Goal: Task Accomplishment & Management: Use online tool/utility

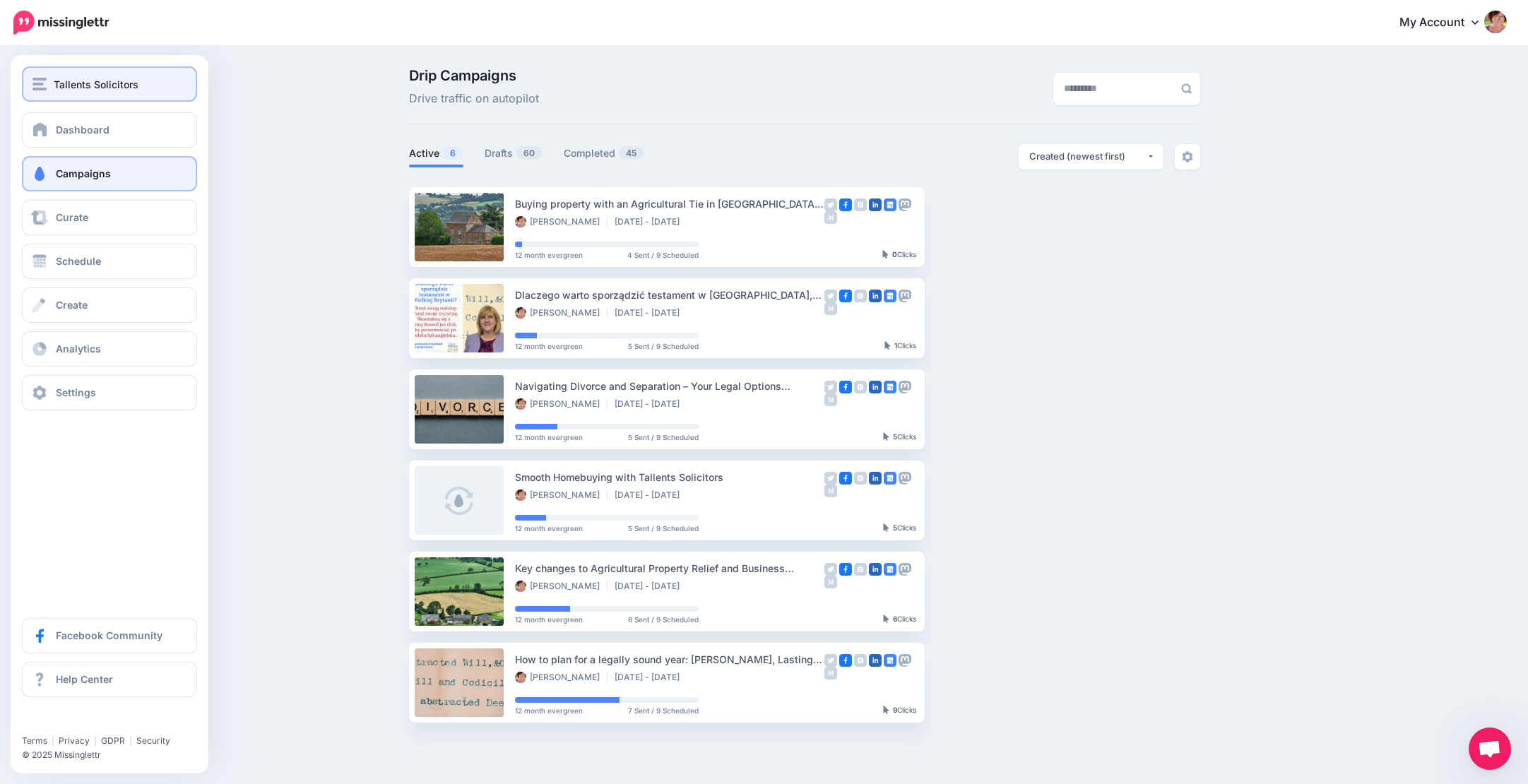
click at [93, 81] on span "Tallents Solicitors" at bounding box center [96, 84] width 85 height 17
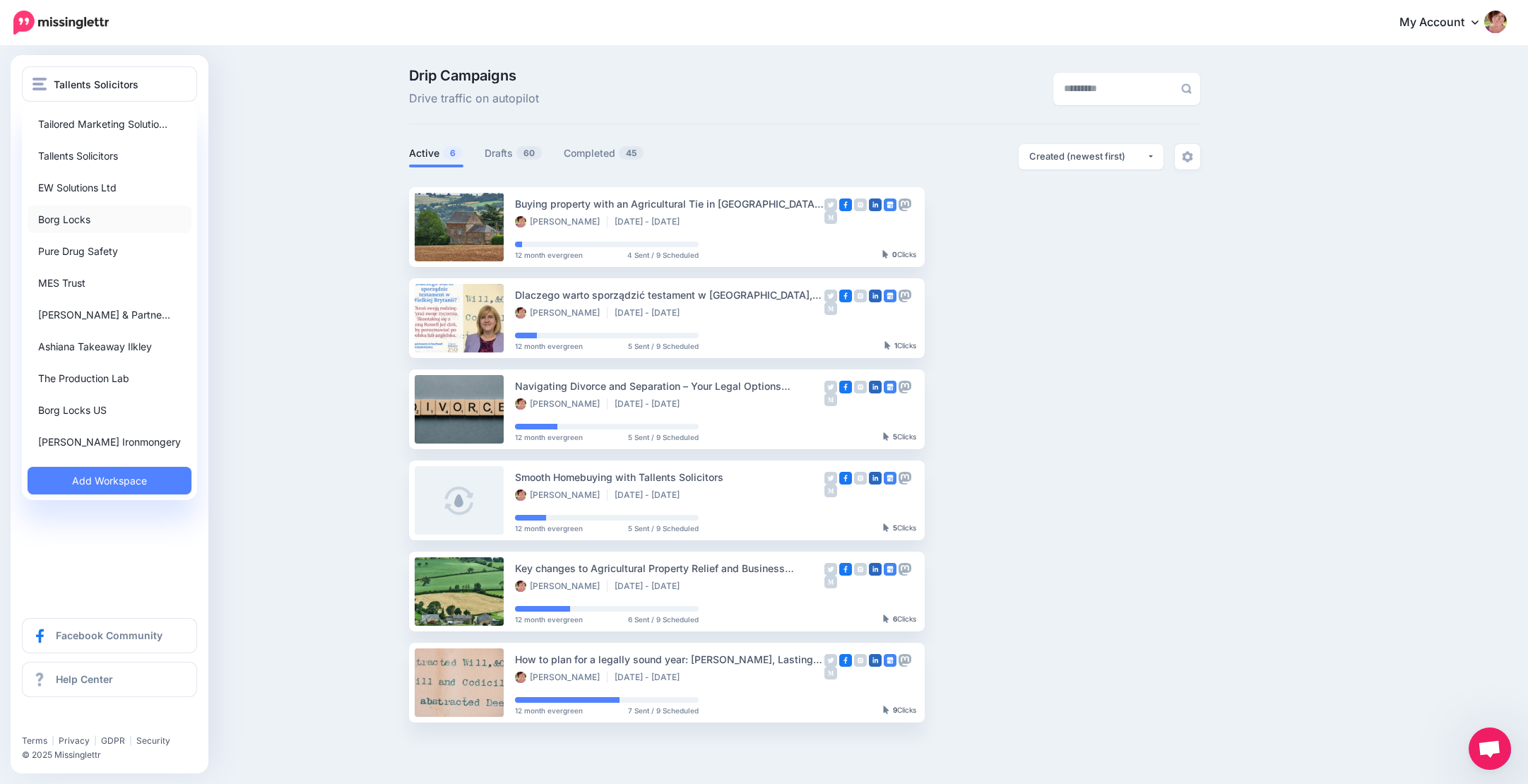
click at [95, 217] on link "Borg Locks" at bounding box center [110, 220] width 164 height 28
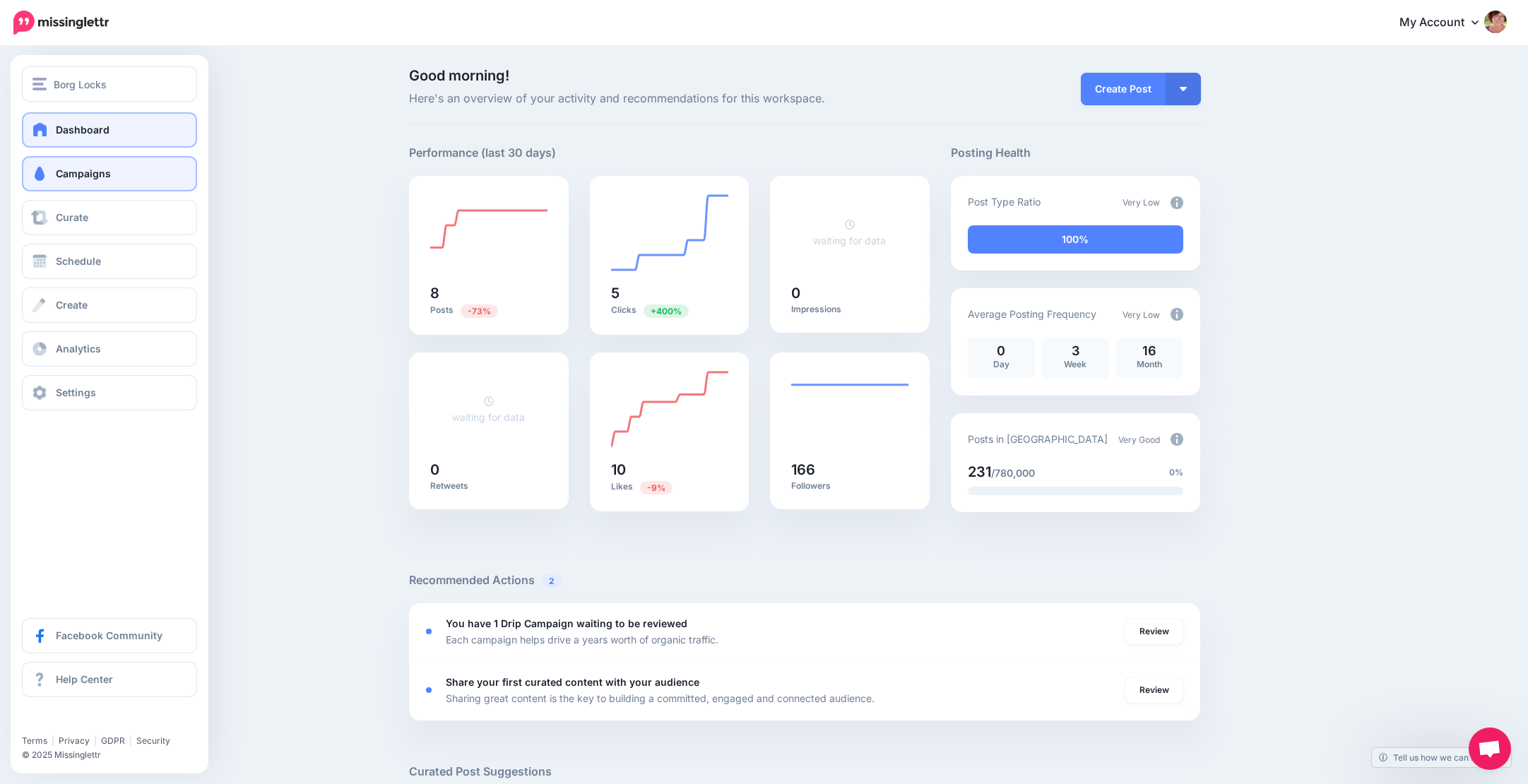
click at [89, 170] on span "Campaigns" at bounding box center [83, 174] width 55 height 12
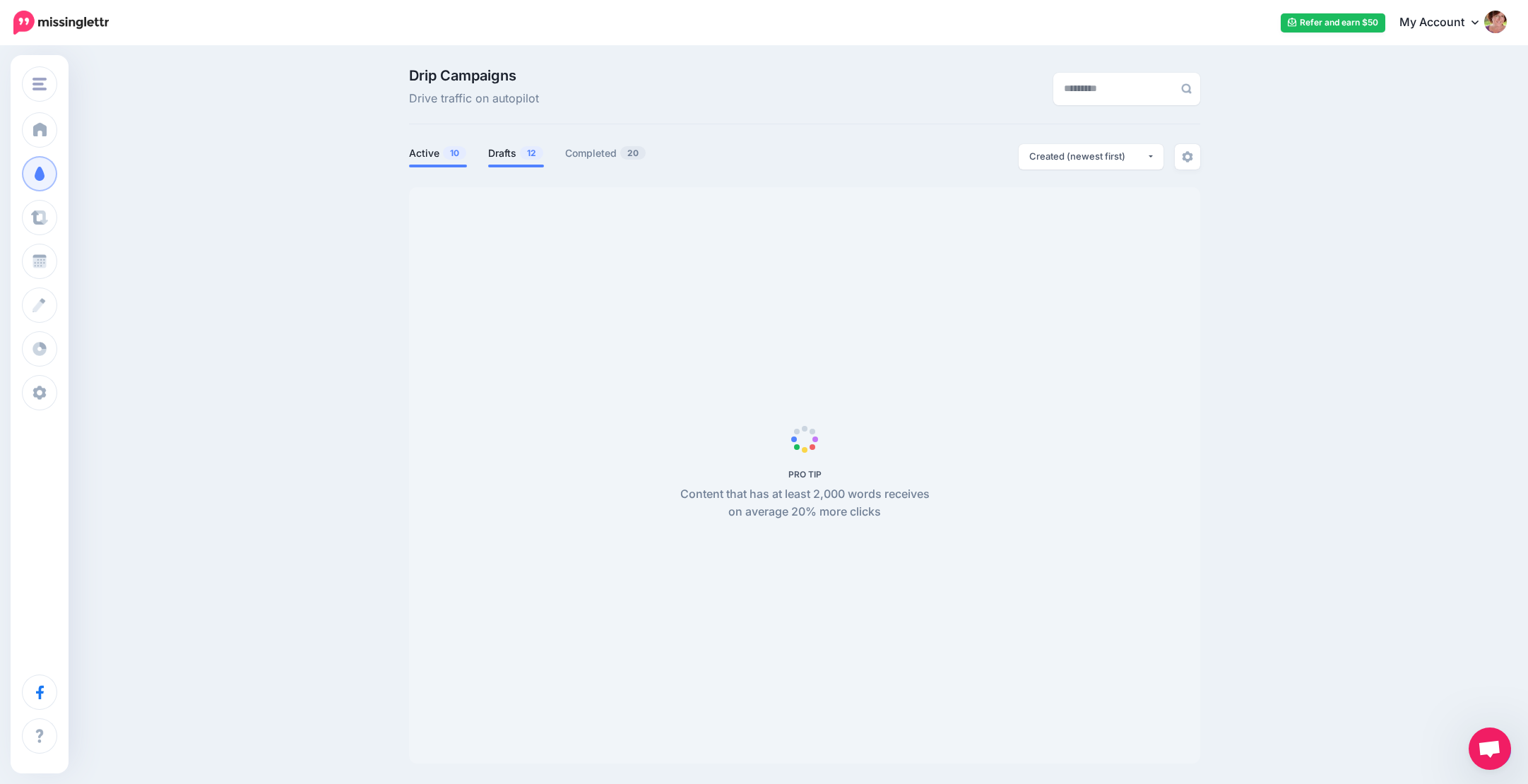
click at [516, 153] on link "Drafts 12" at bounding box center [516, 153] width 56 height 17
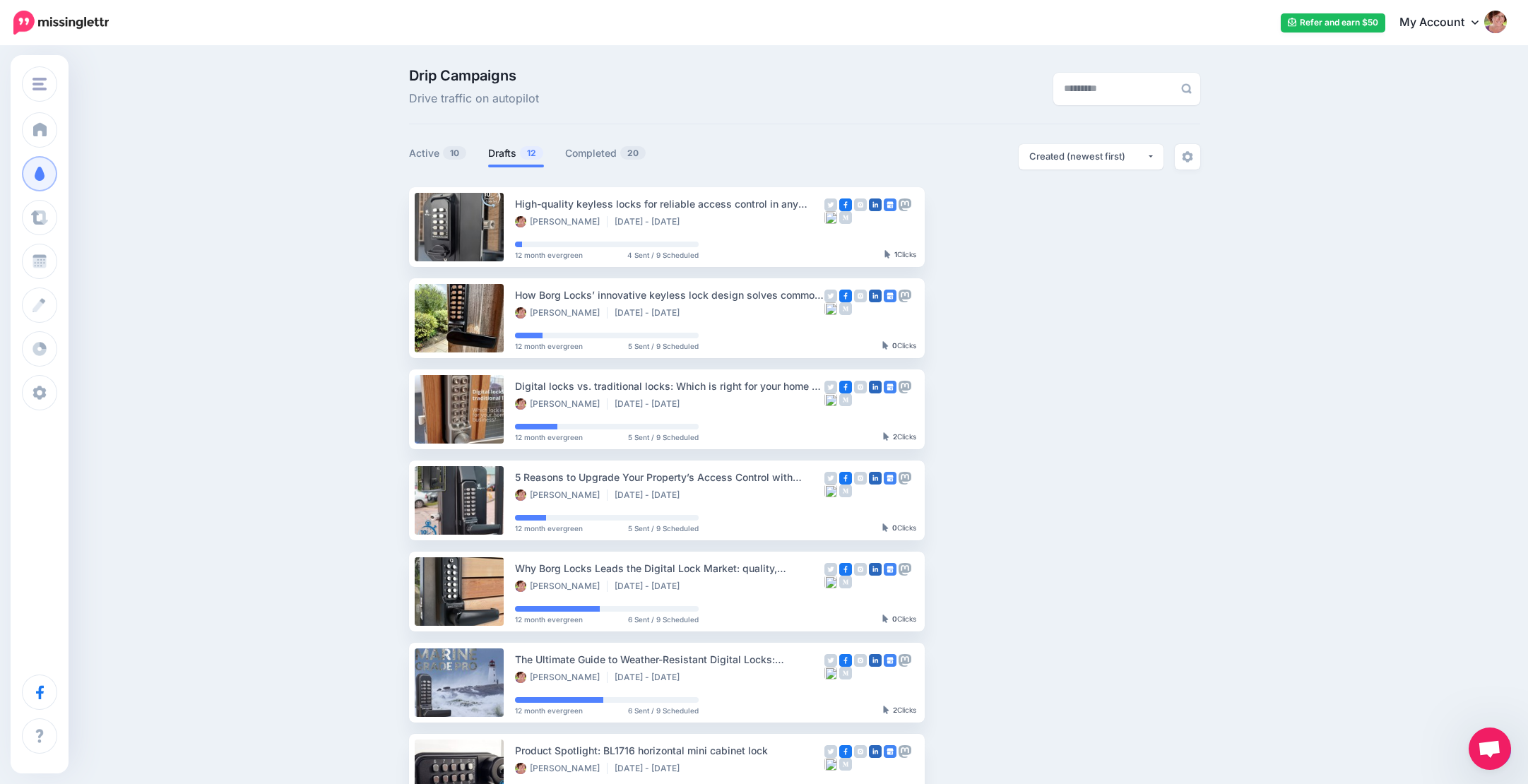
scroll to position [0, 3]
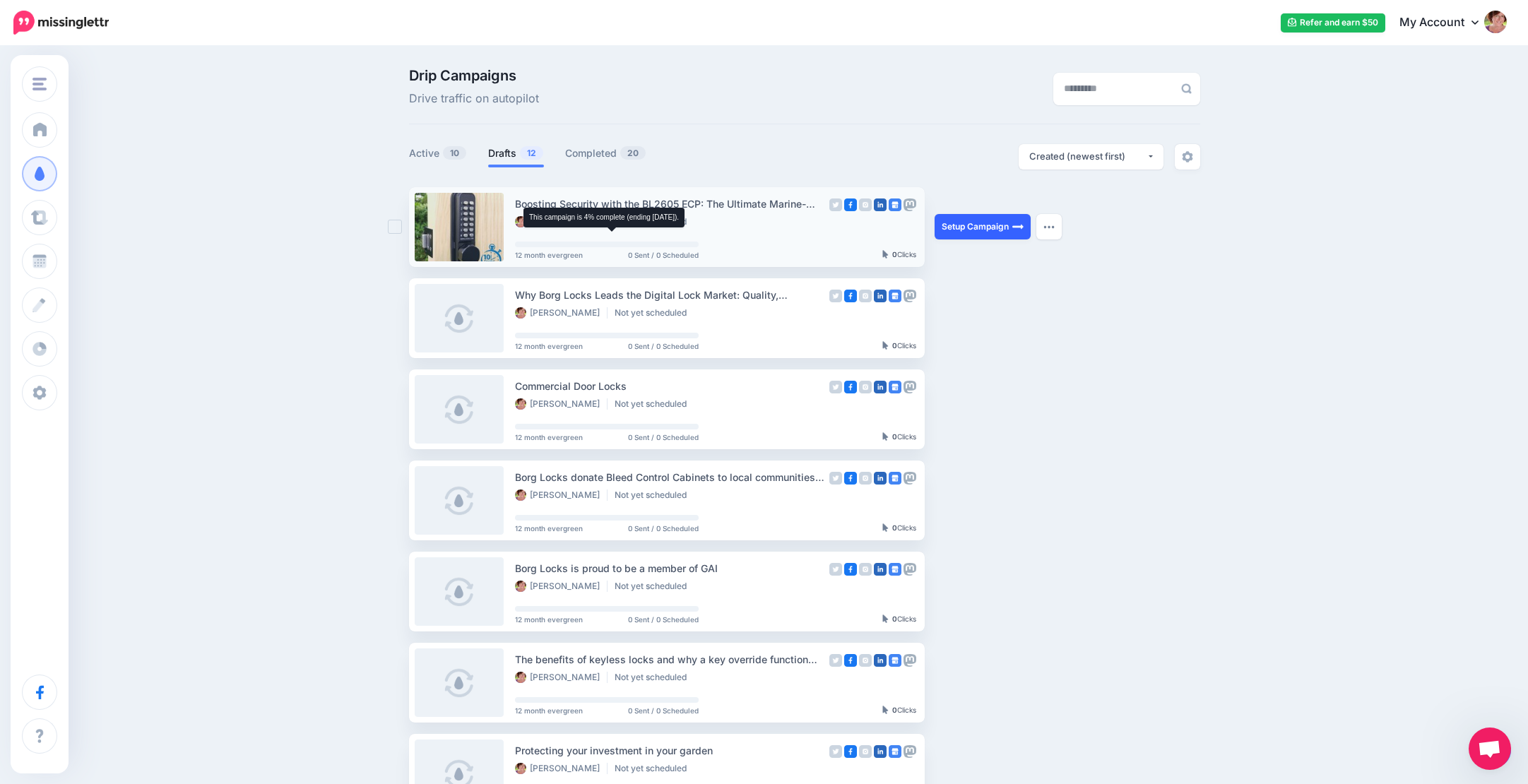
click at [1006, 225] on link "Setup Campaign" at bounding box center [982, 226] width 96 height 25
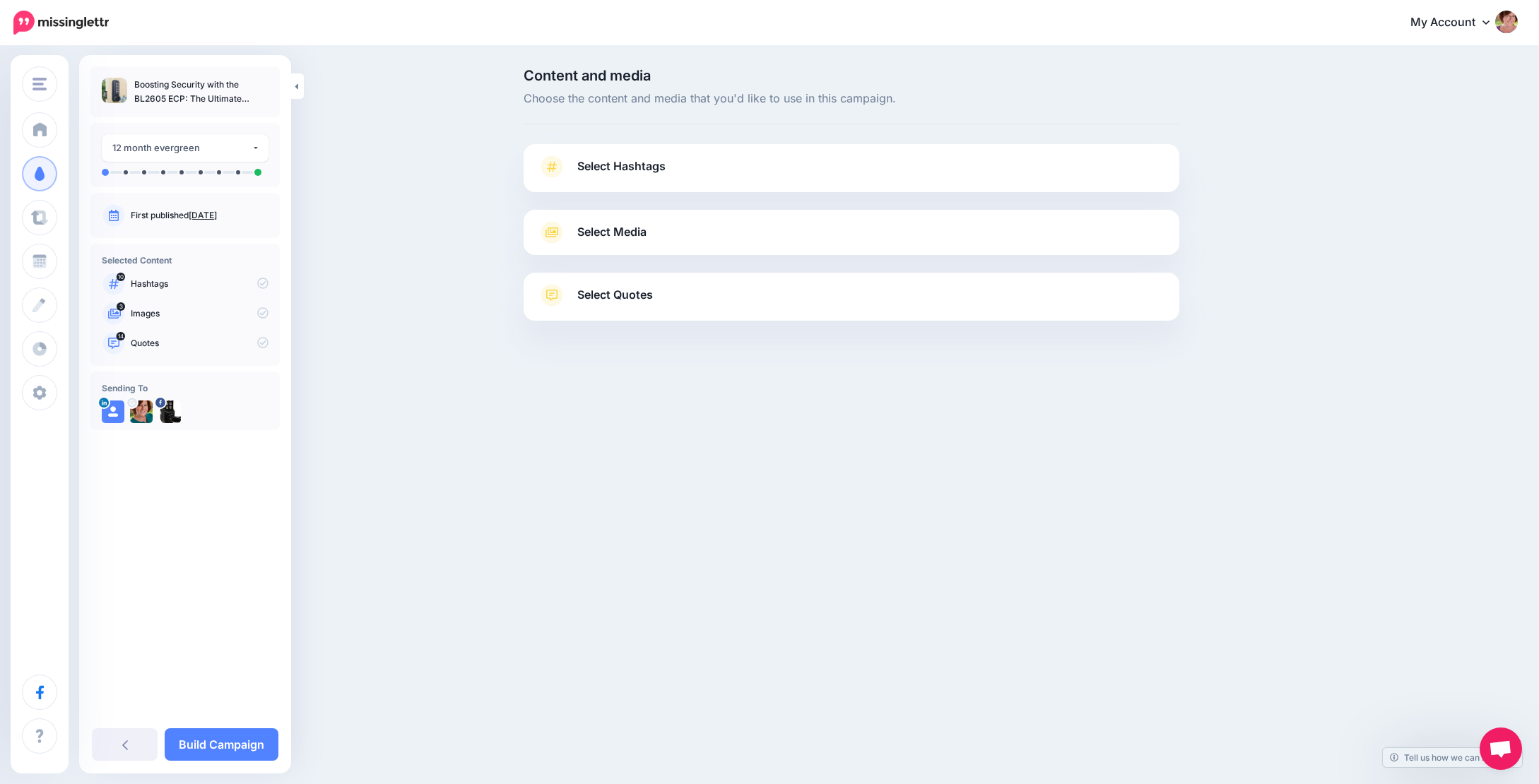
click at [636, 169] on span "Select Hashtags" at bounding box center [621, 167] width 88 height 19
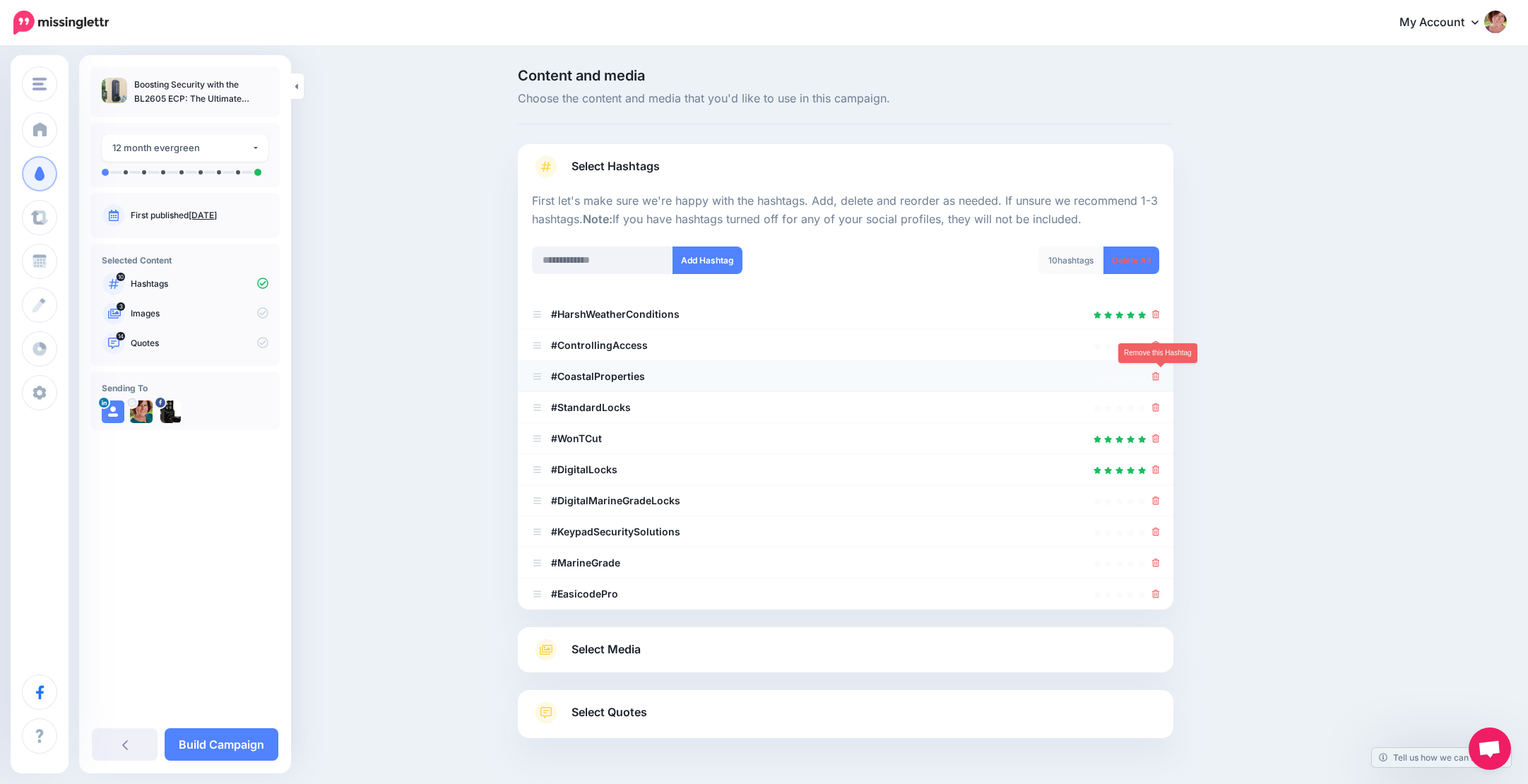
click at [1160, 372] on icon at bounding box center [1156, 377] width 8 height 9
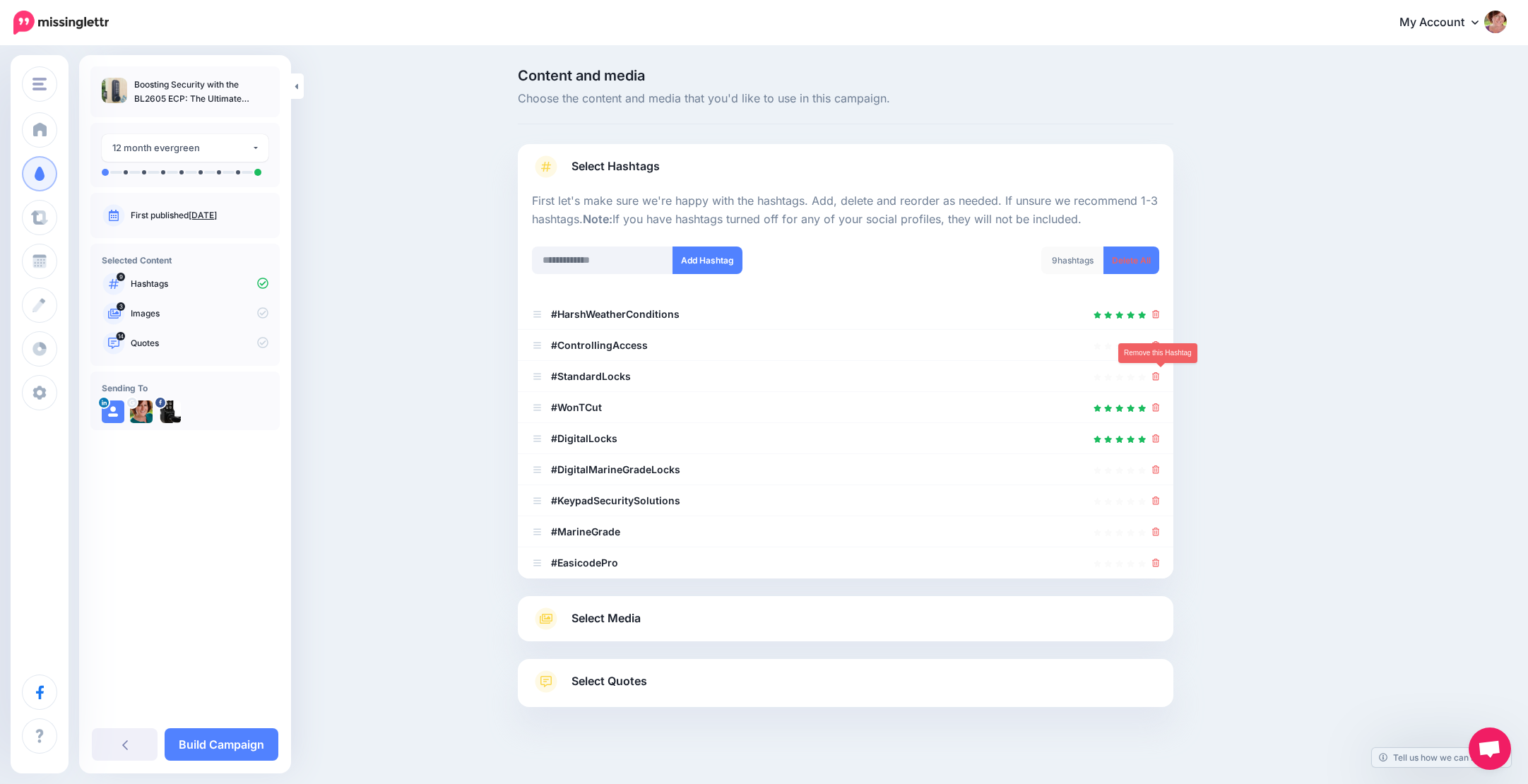
click at [1160, 372] on icon at bounding box center [1156, 377] width 8 height 9
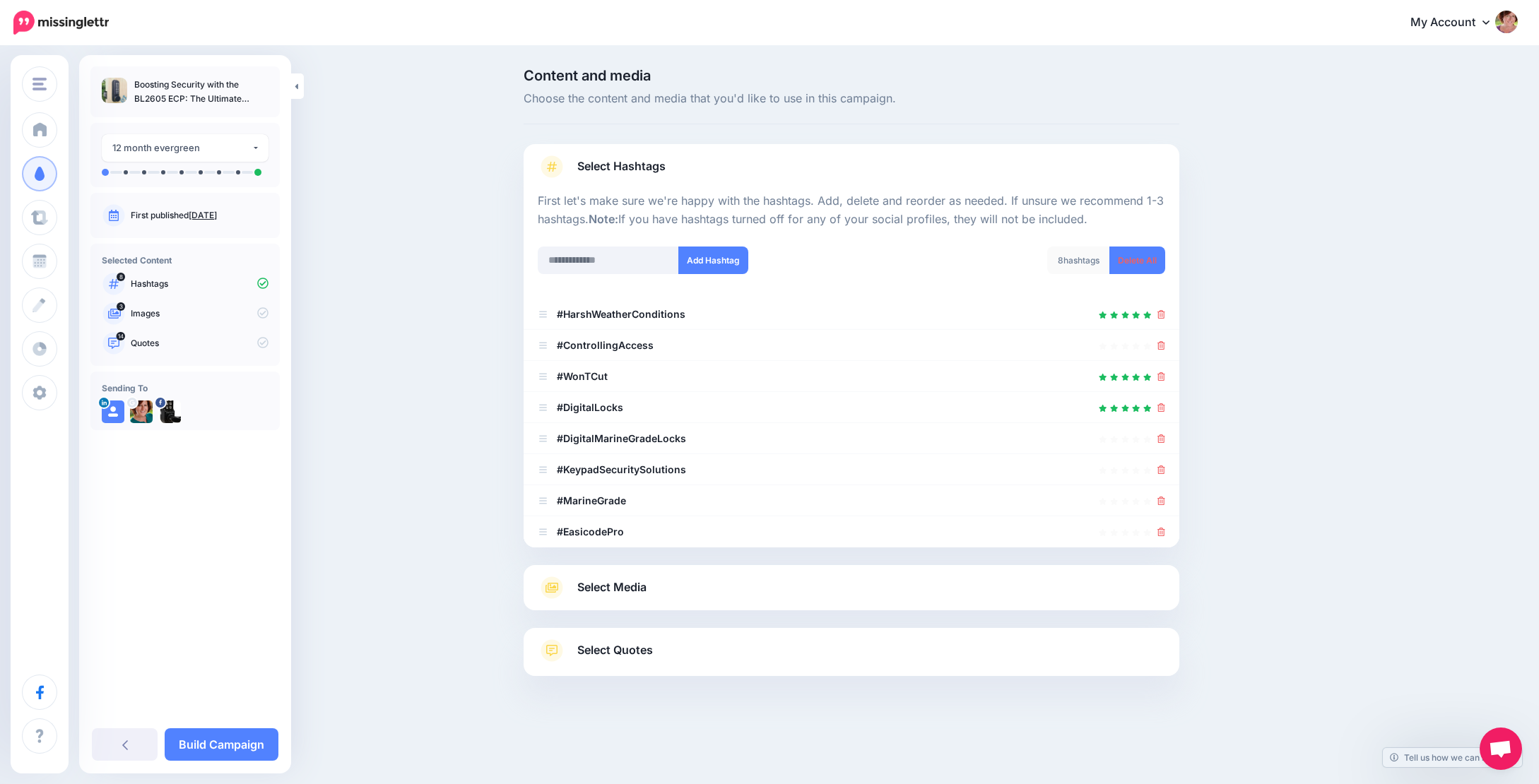
click at [1161, 372] on icon at bounding box center [1160, 377] width 8 height 9
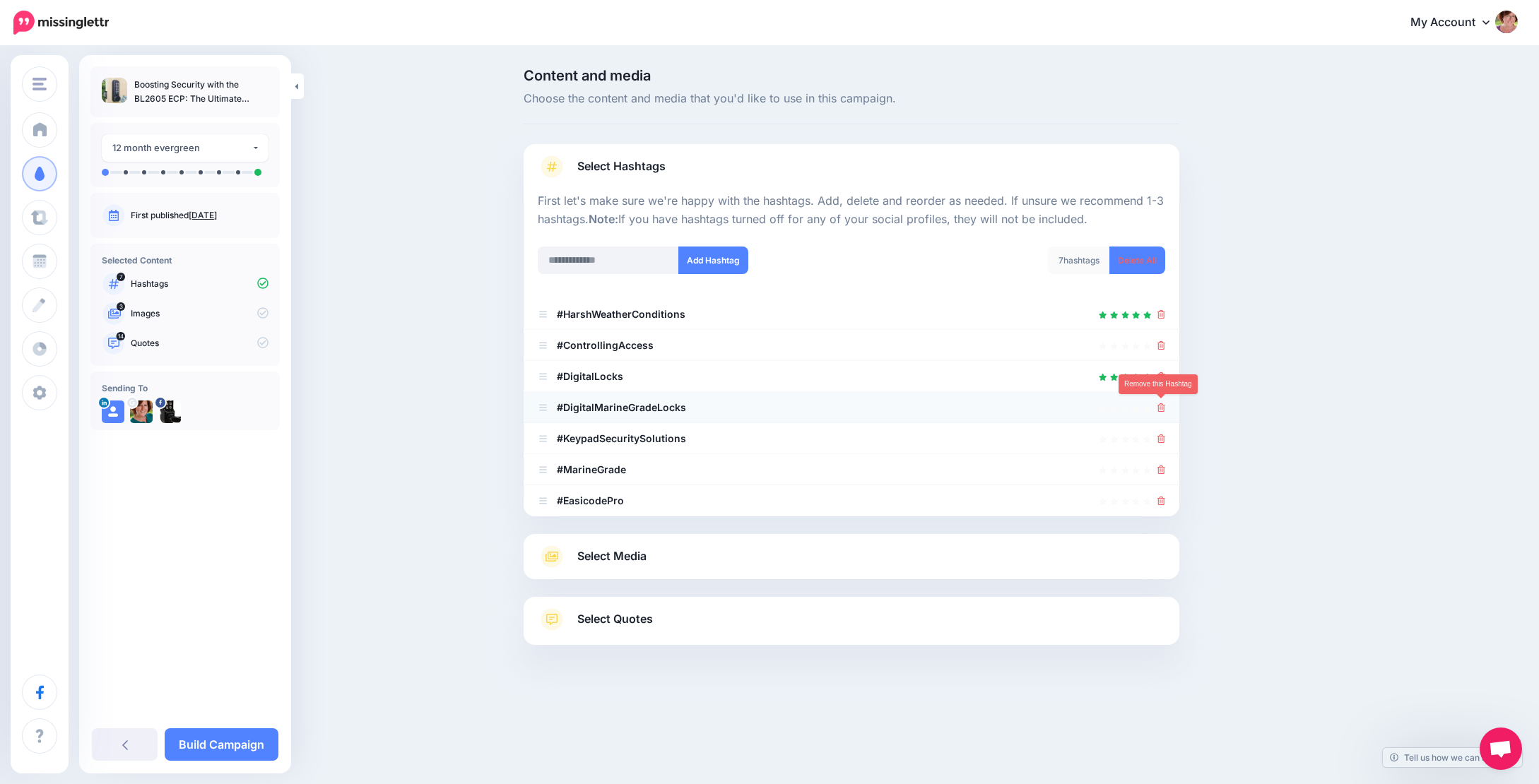
click at [1161, 405] on icon at bounding box center [1160, 407] width 8 height 9
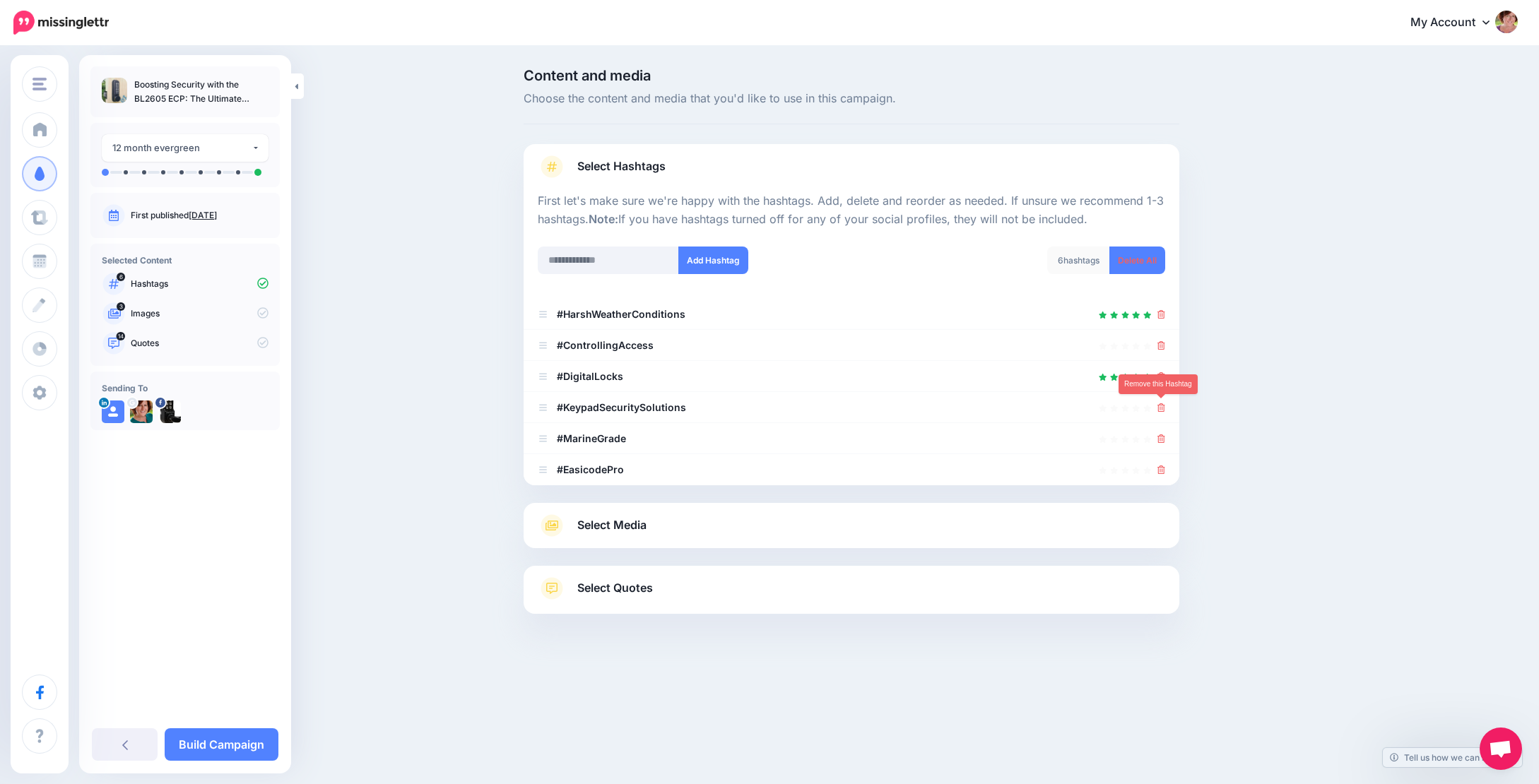
click at [1161, 405] on icon at bounding box center [1160, 407] width 8 height 9
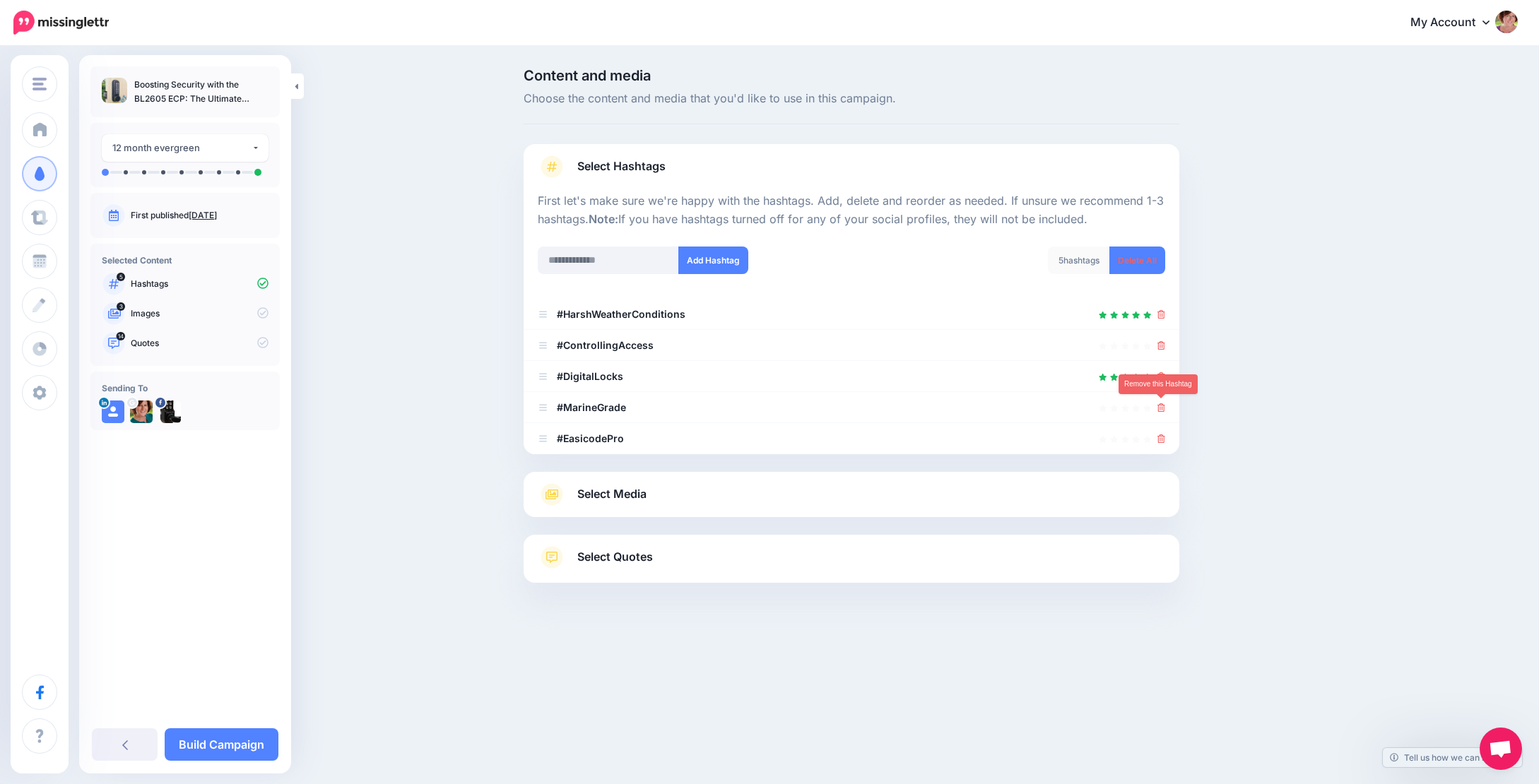
click at [1161, 405] on icon at bounding box center [1160, 407] width 8 height 9
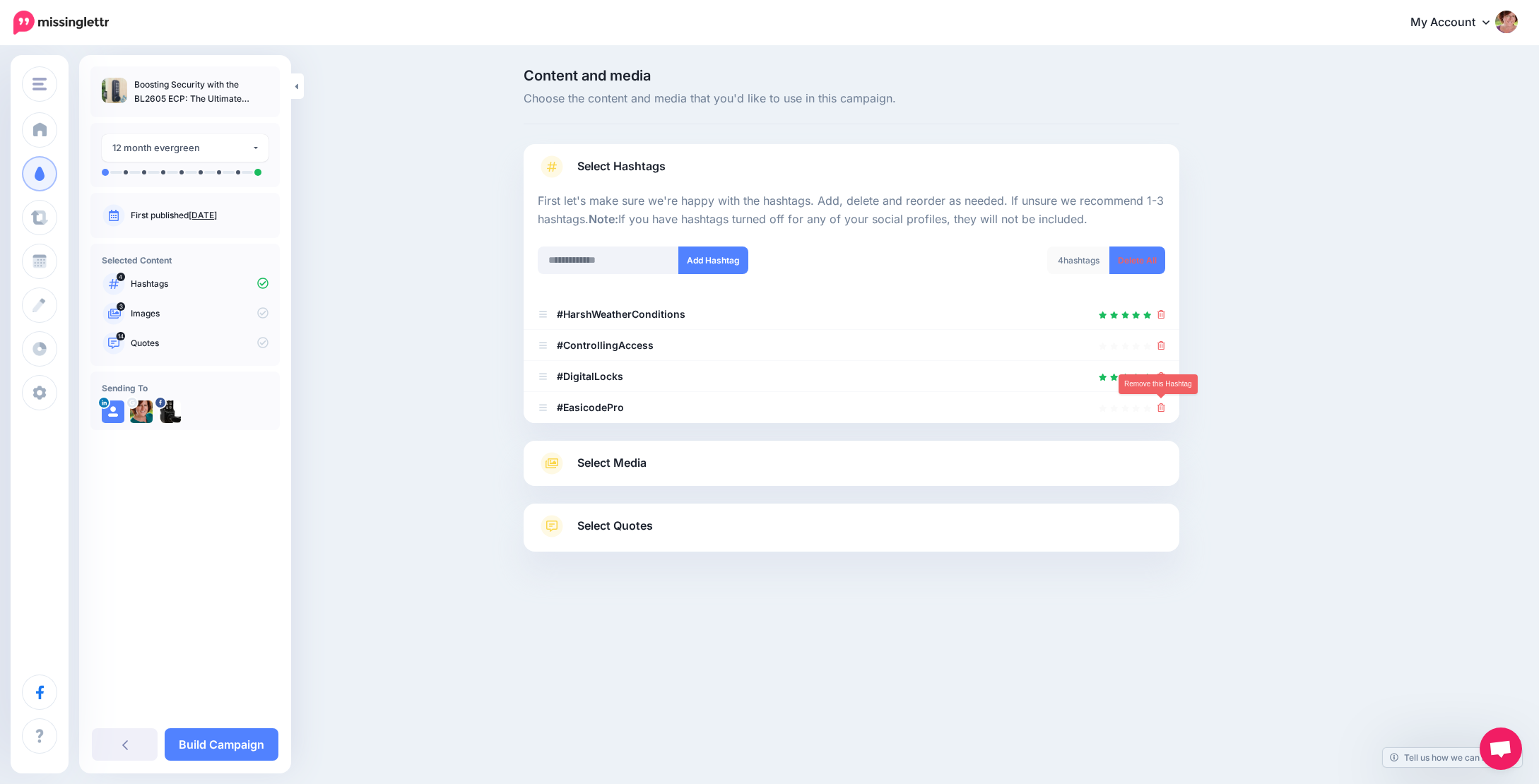
click at [1161, 405] on icon at bounding box center [1160, 407] width 8 height 9
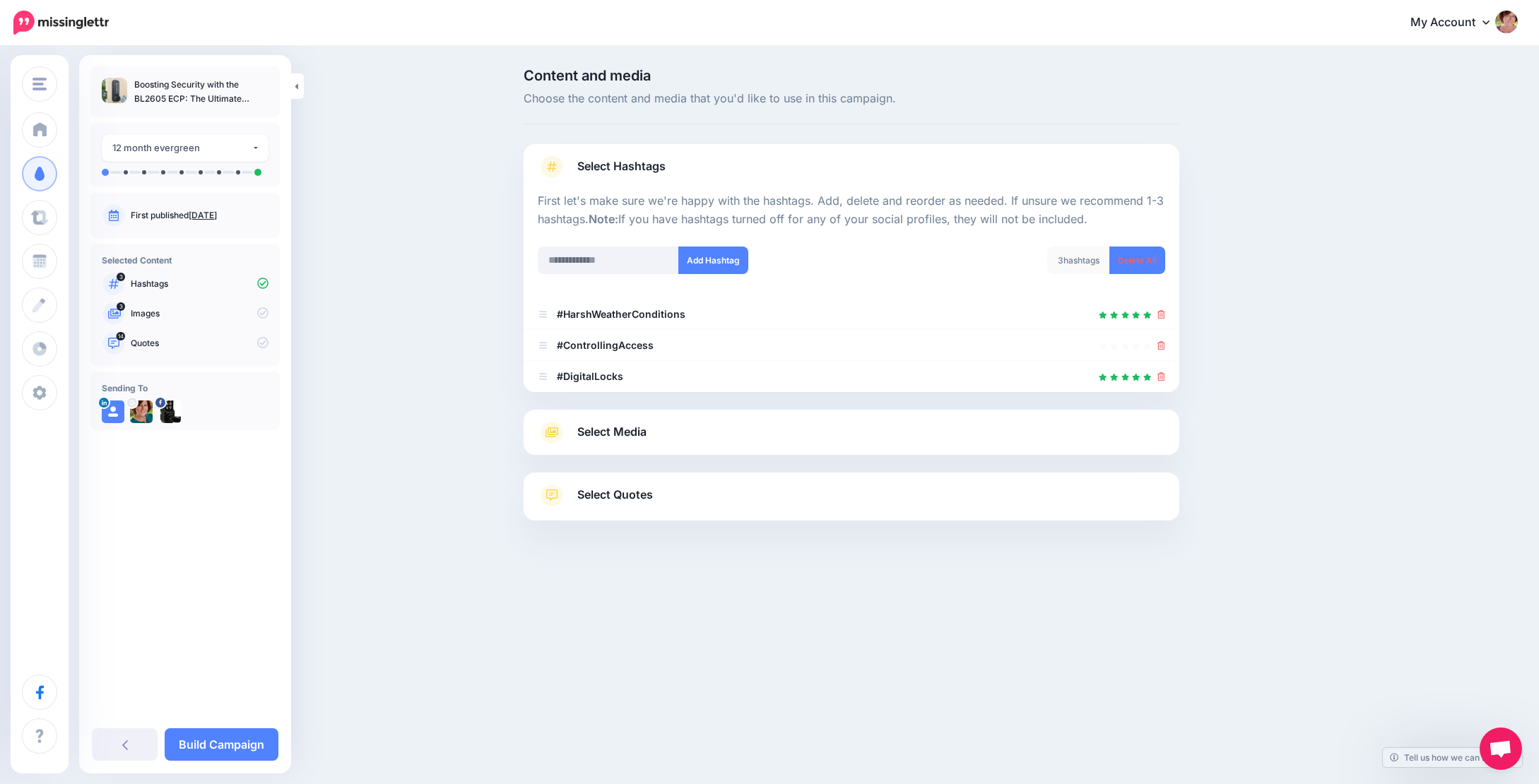
click at [619, 429] on span "Select Media" at bounding box center [612, 432] width 69 height 19
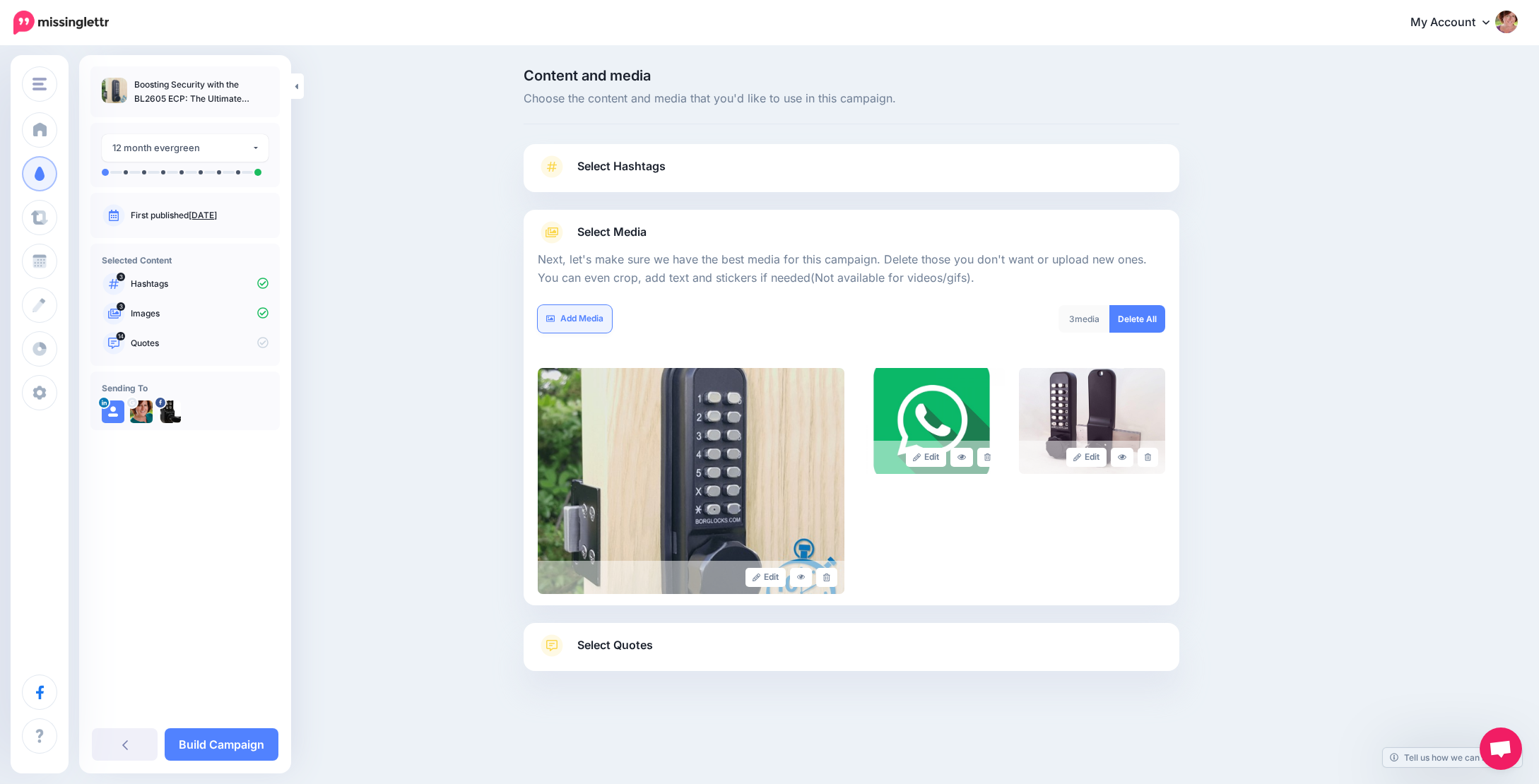
click at [567, 321] on link "Add Media" at bounding box center [574, 319] width 74 height 28
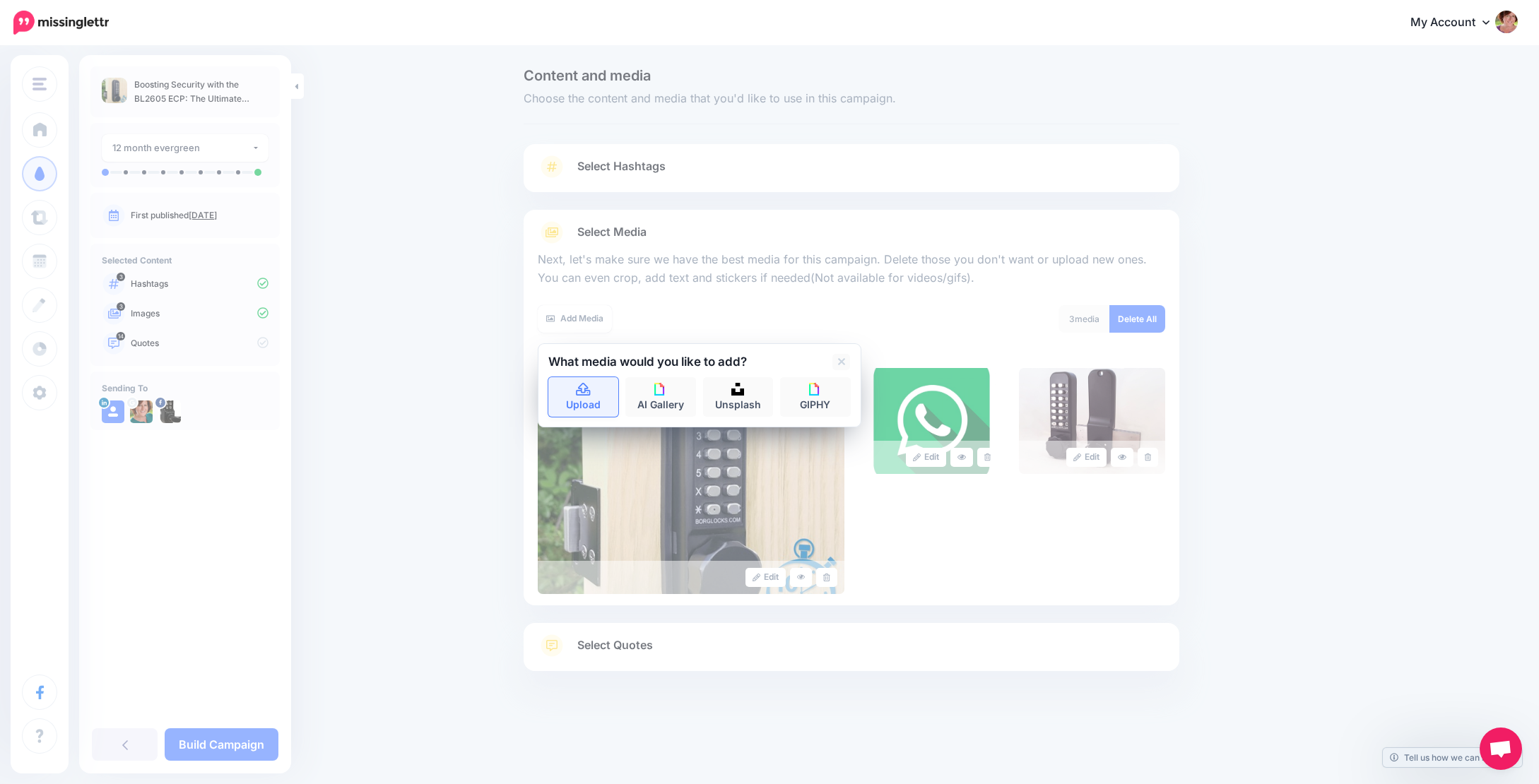
click at [598, 401] on link "Upload" at bounding box center [583, 396] width 71 height 39
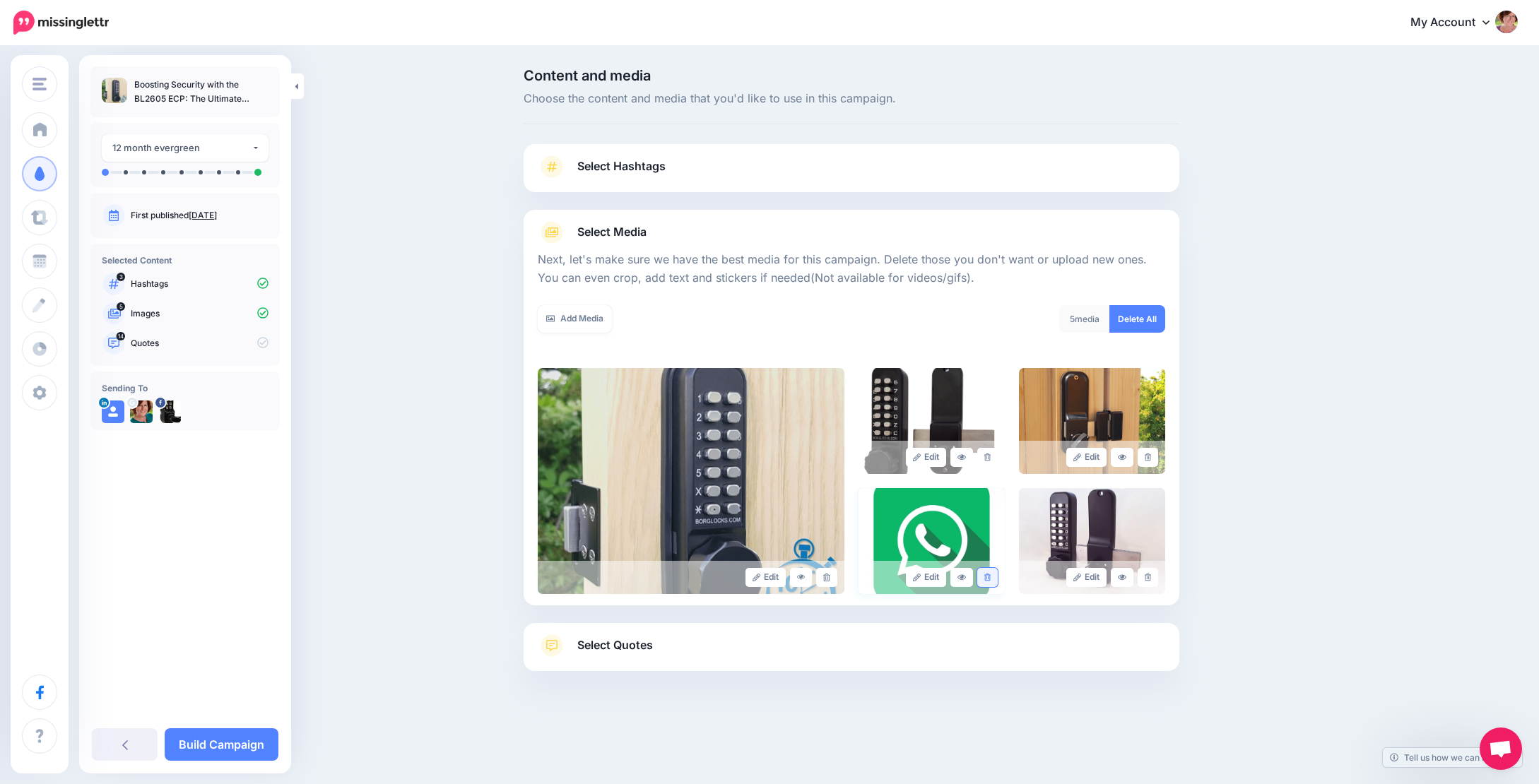
click at [986, 577] on icon at bounding box center [987, 577] width 6 height 8
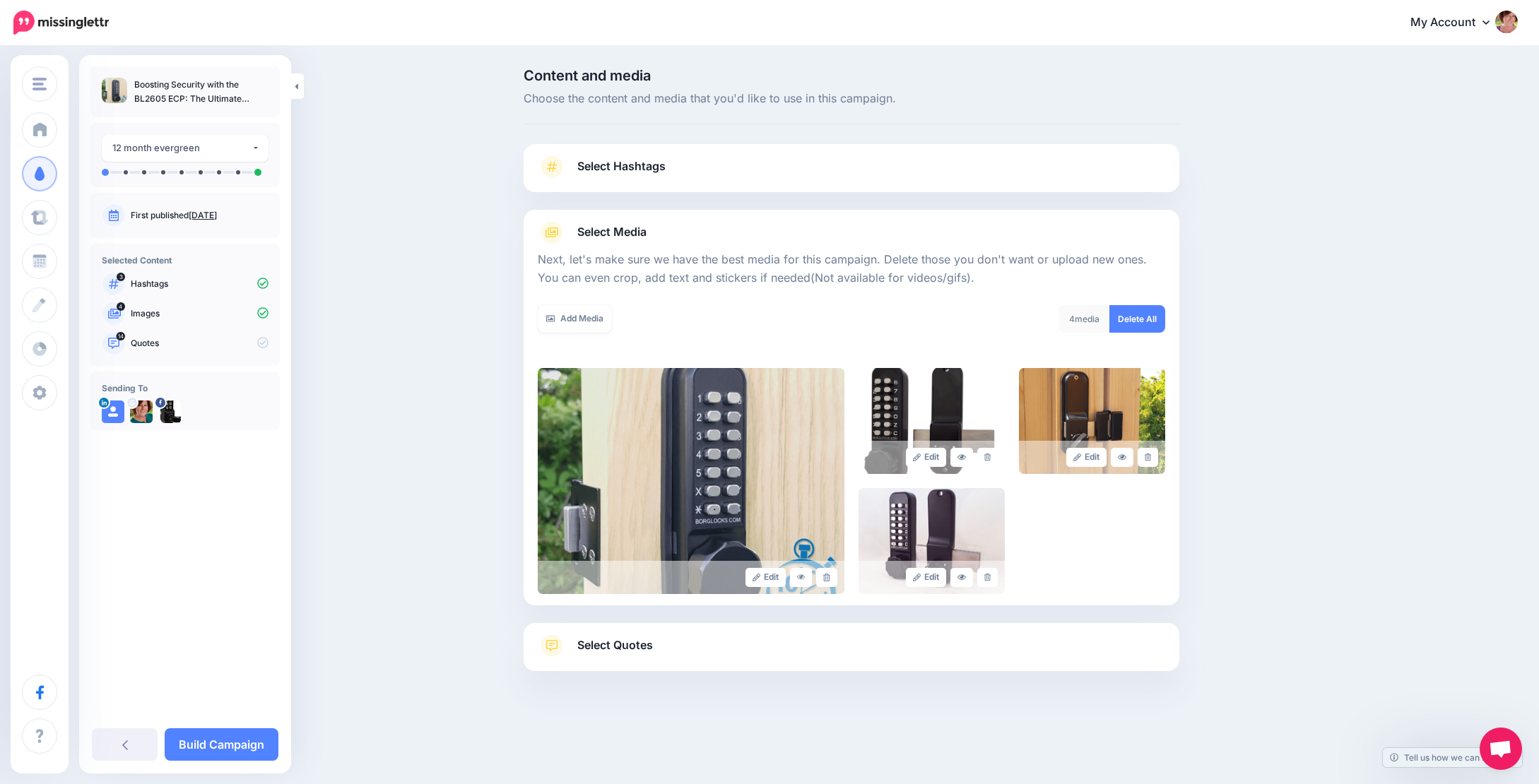
click at [605, 642] on span "Select Quotes" at bounding box center [615, 645] width 76 height 19
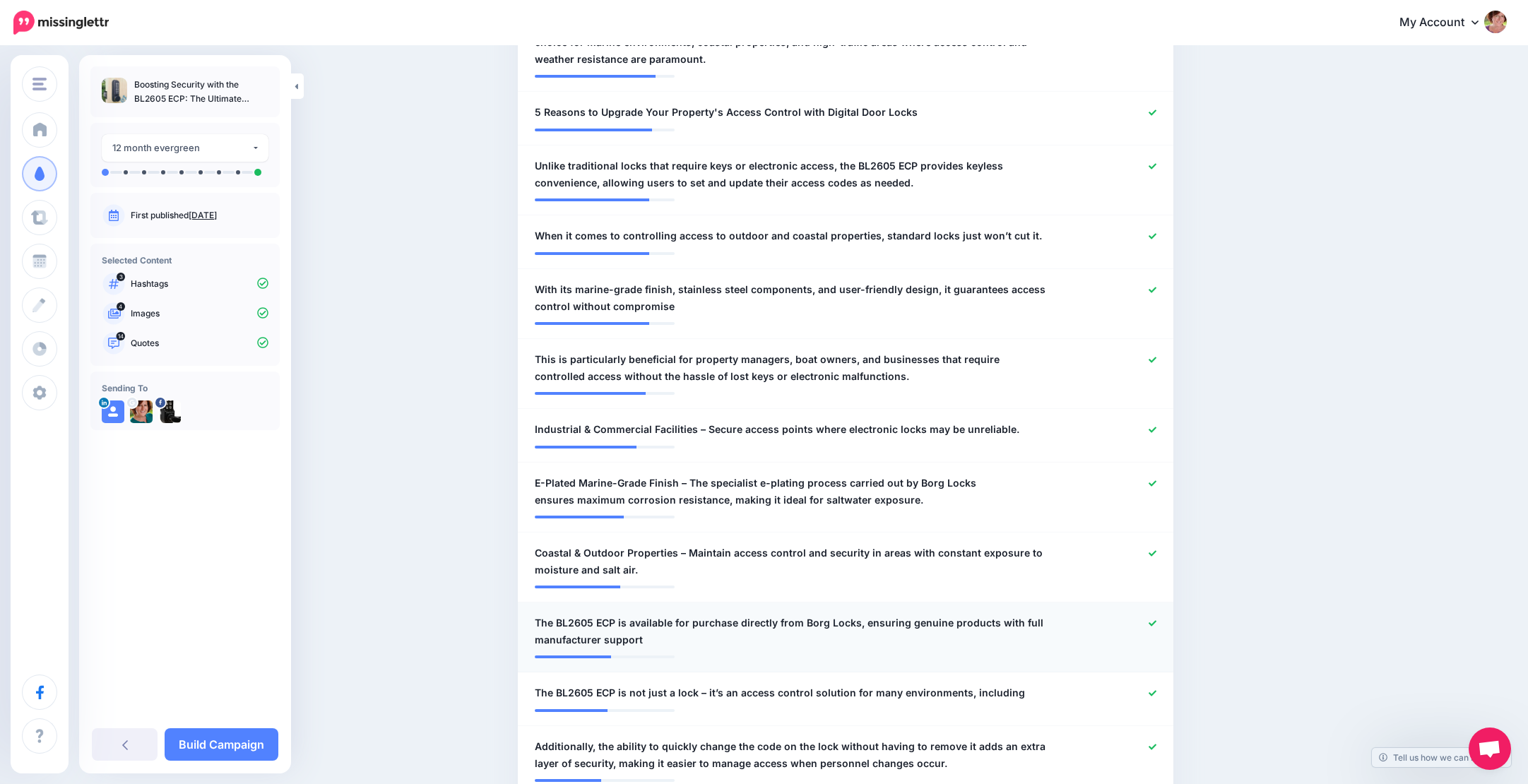
scroll to position [923, 0]
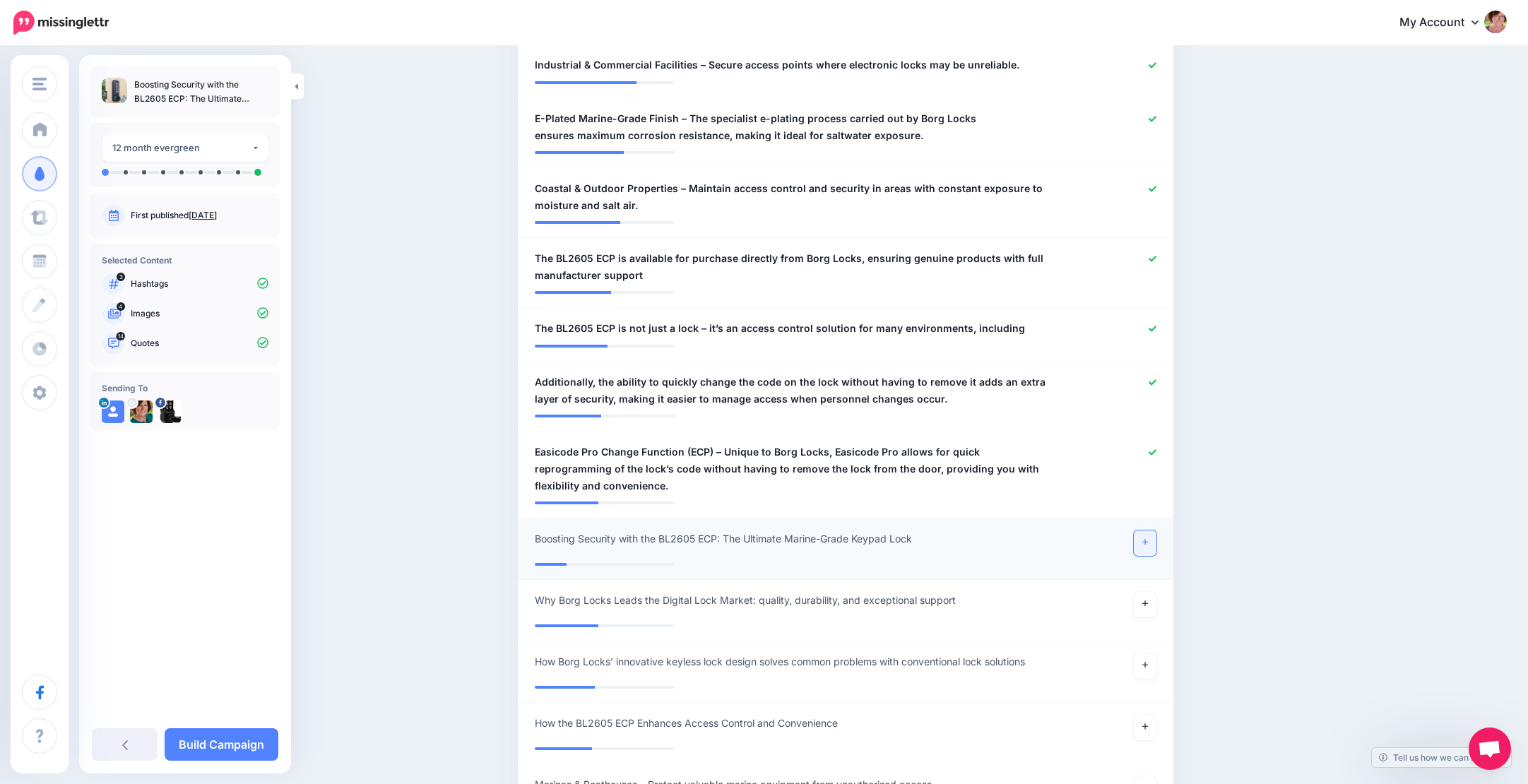
click at [1149, 534] on link at bounding box center [1145, 542] width 23 height 25
click at [1148, 604] on icon at bounding box center [1144, 606] width 5 height 5
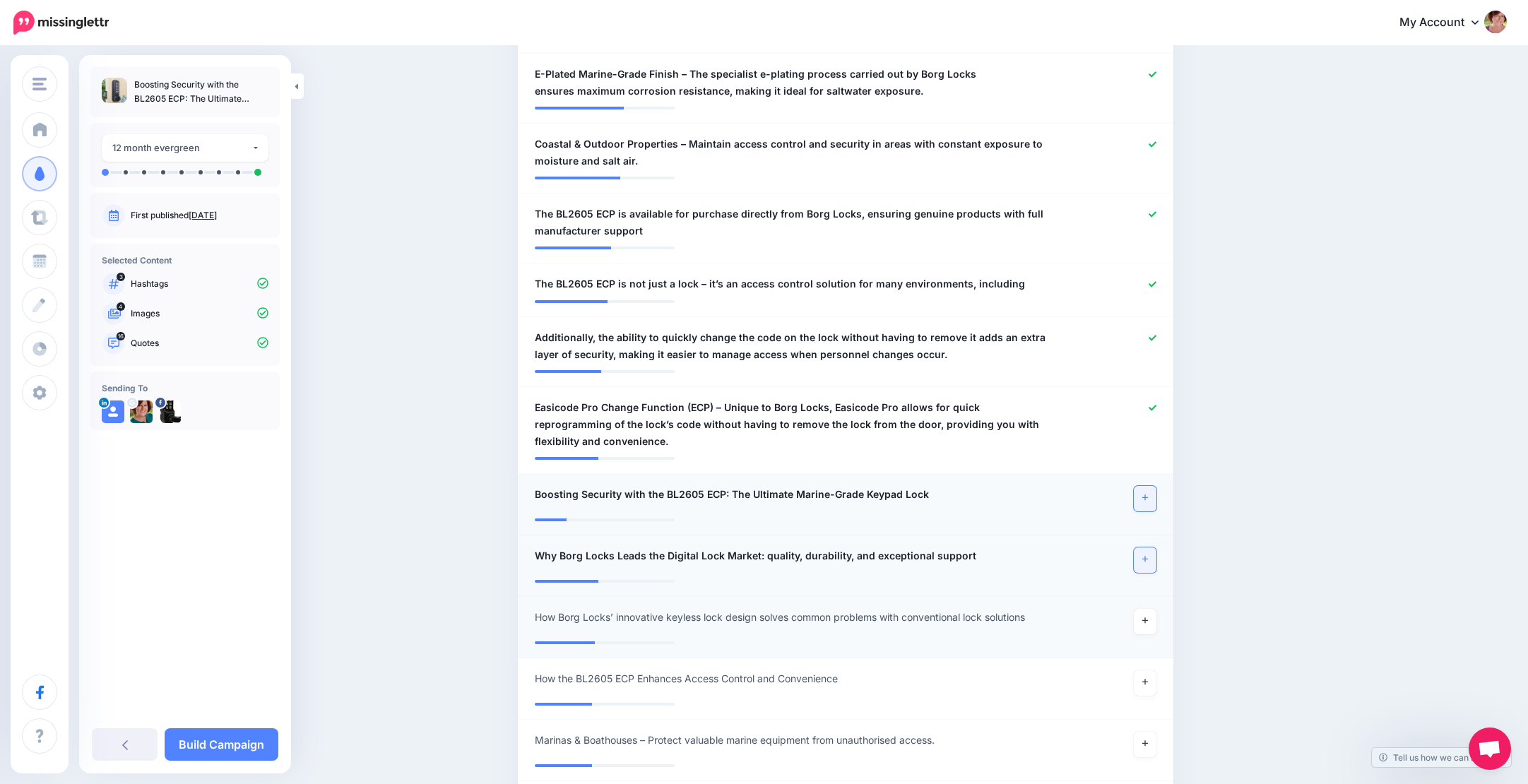
scroll to position [977, 0]
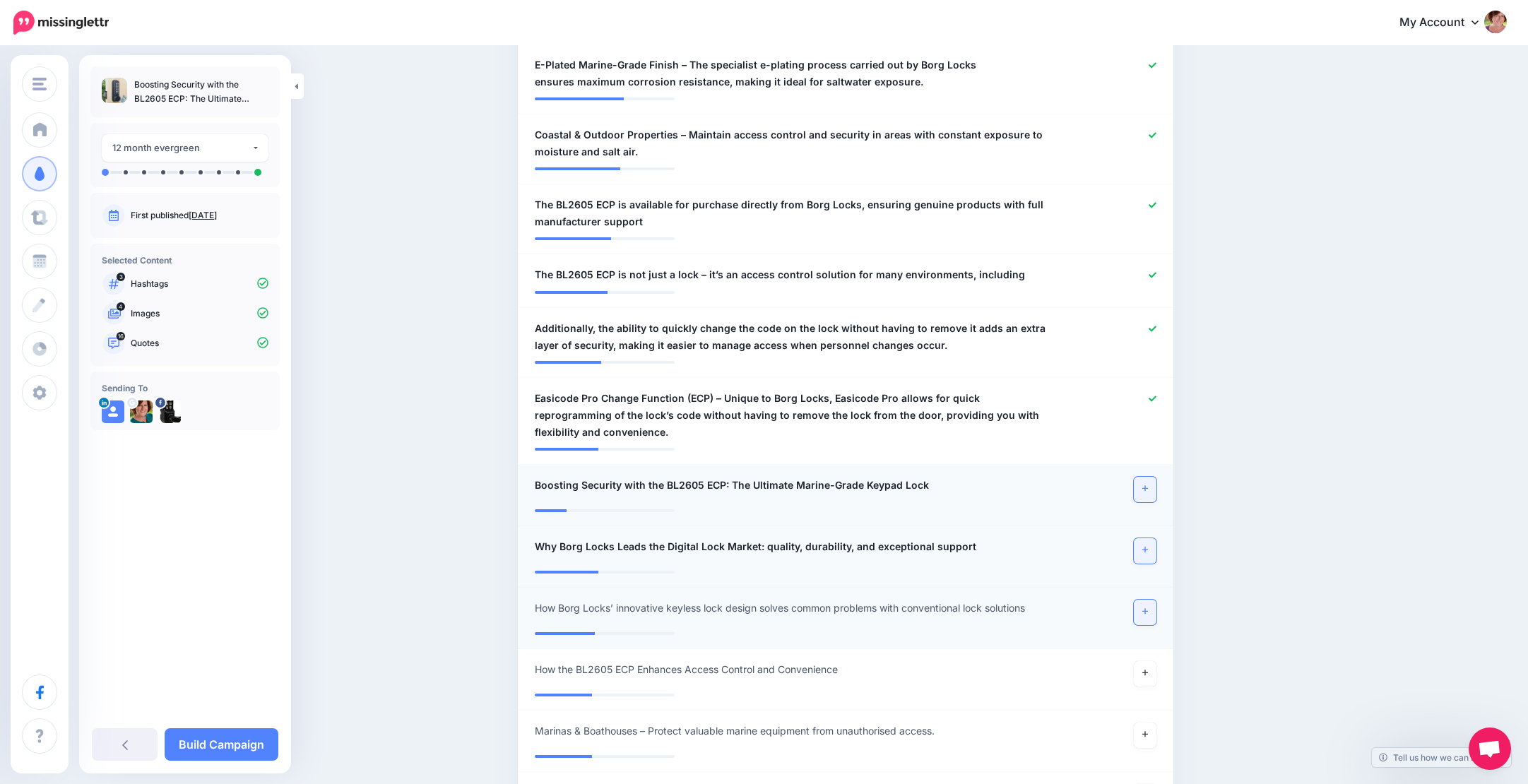
click at [1148, 608] on icon at bounding box center [1144, 610] width 5 height 8
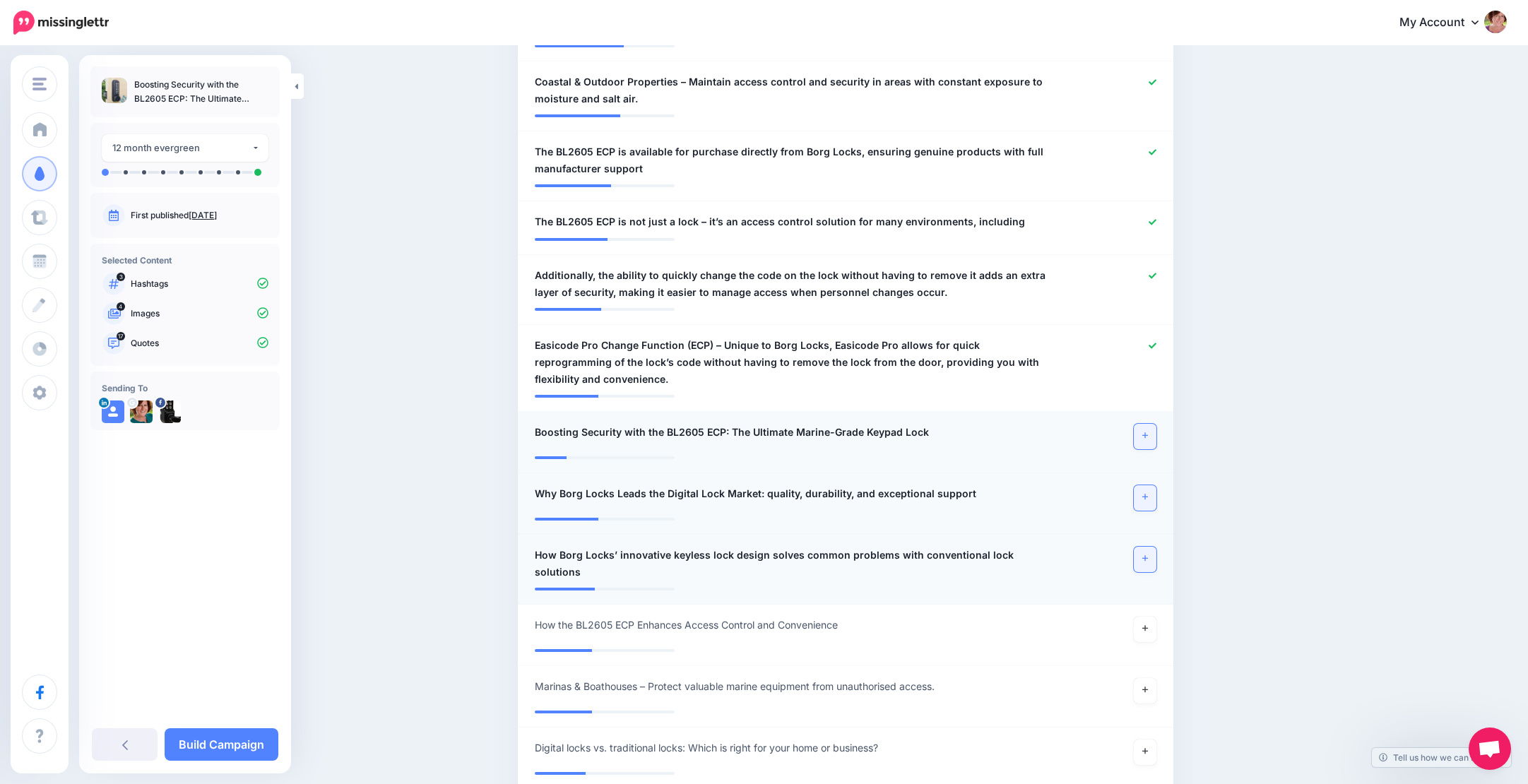
scroll to position [1041, 0]
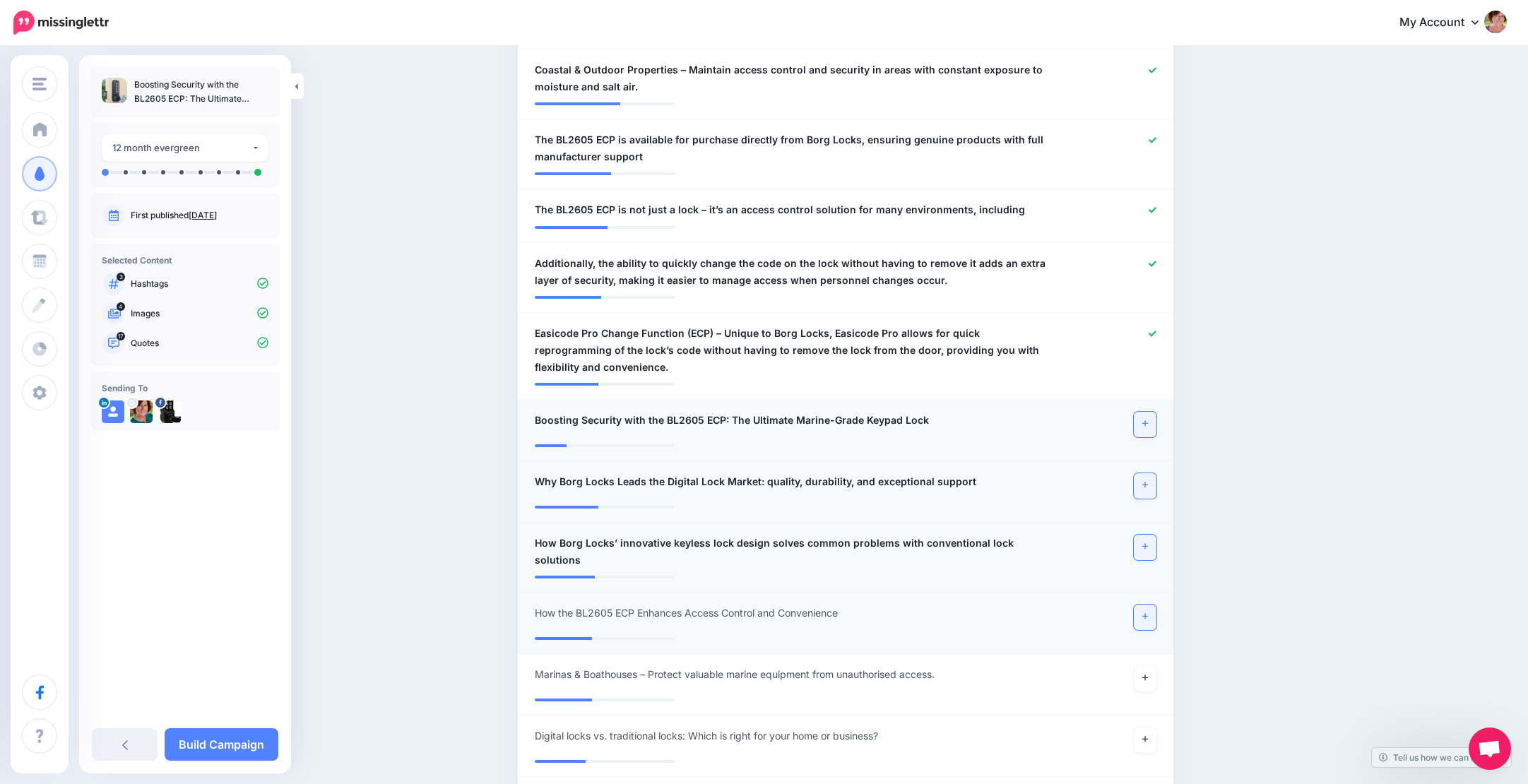
click at [1156, 610] on link at bounding box center [1145, 617] width 23 height 25
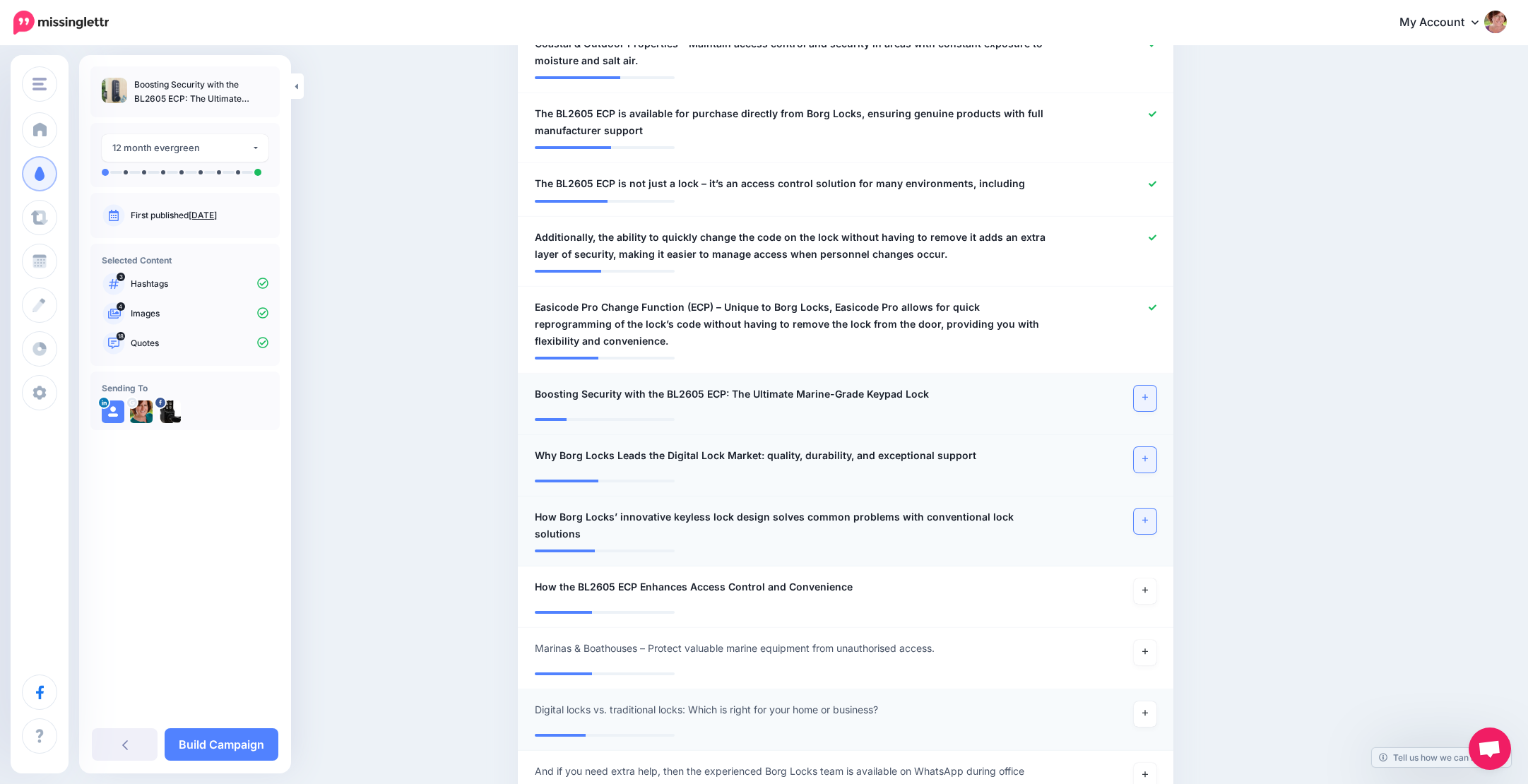
scroll to position [1089, 1]
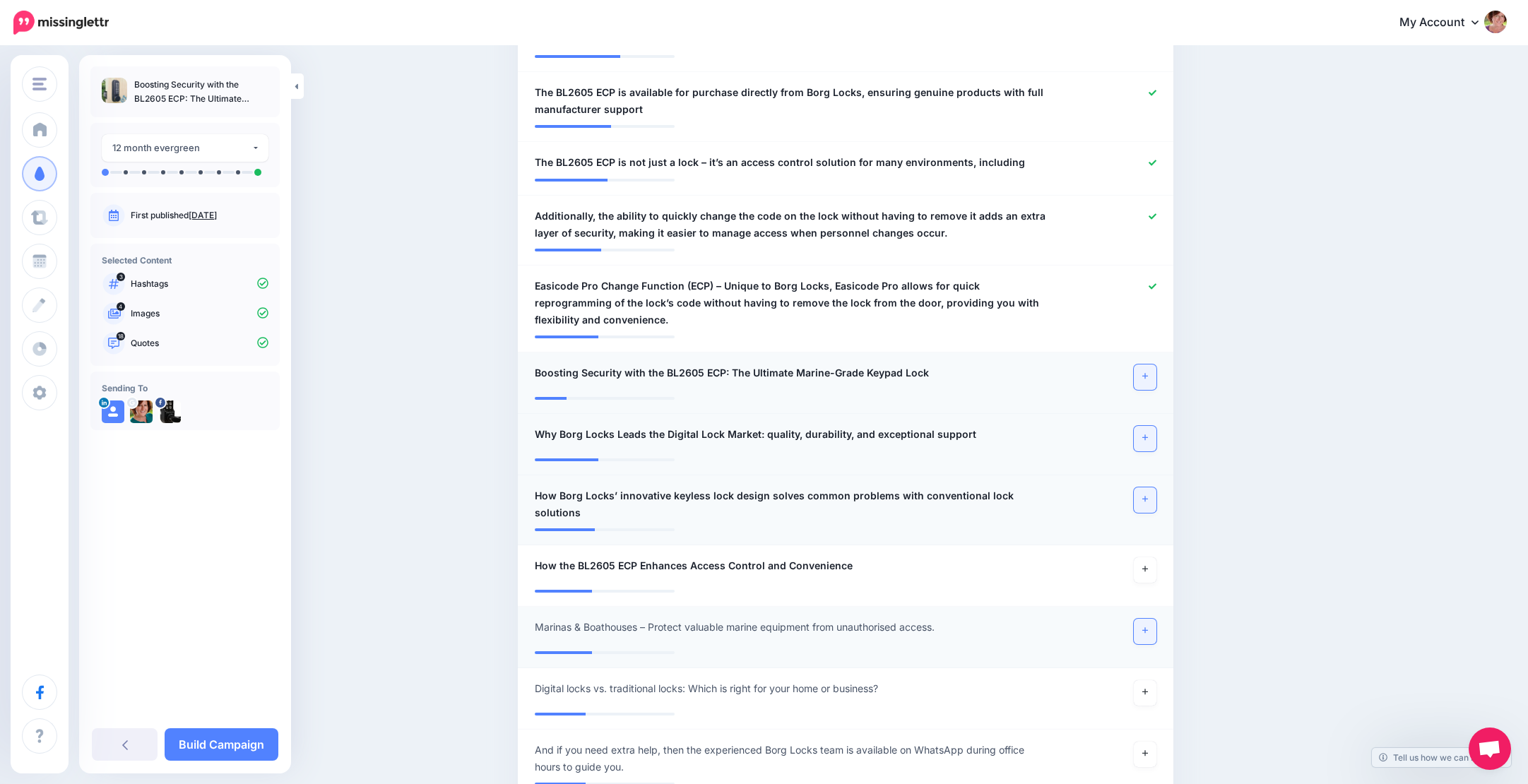
click at [1146, 626] on icon at bounding box center [1144, 630] width 5 height 8
click at [234, 747] on link "Build Campaign" at bounding box center [222, 744] width 113 height 32
